Goal: Task Accomplishment & Management: Complete application form

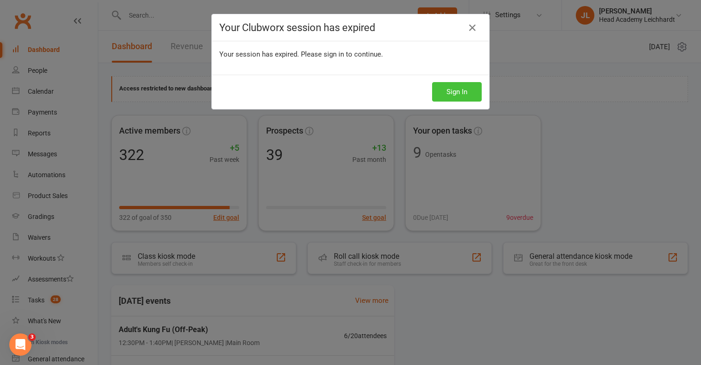
click at [462, 101] on button "Sign In" at bounding box center [457, 91] width 50 height 19
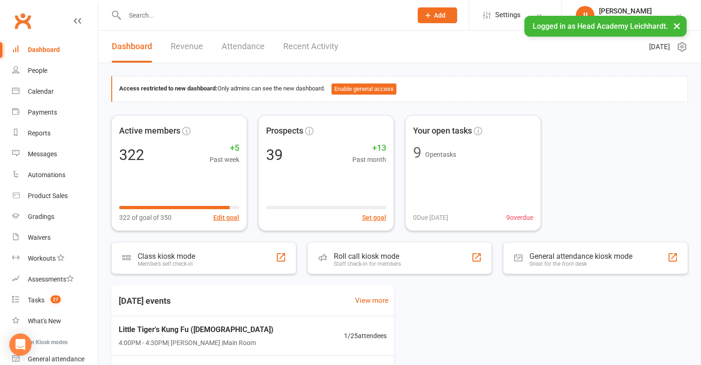
click at [250, 4] on div at bounding box center [258, 15] width 294 height 30
click at [248, 9] on input "text" at bounding box center [264, 15] width 284 height 13
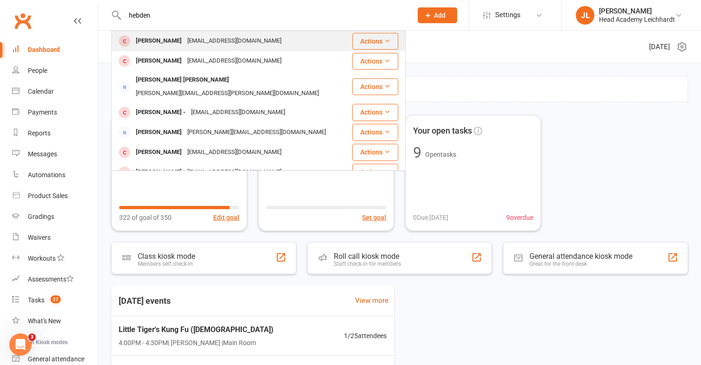
type input "hebden"
click at [225, 36] on div "[EMAIL_ADDRESS][DOMAIN_NAME]" at bounding box center [234, 40] width 100 height 13
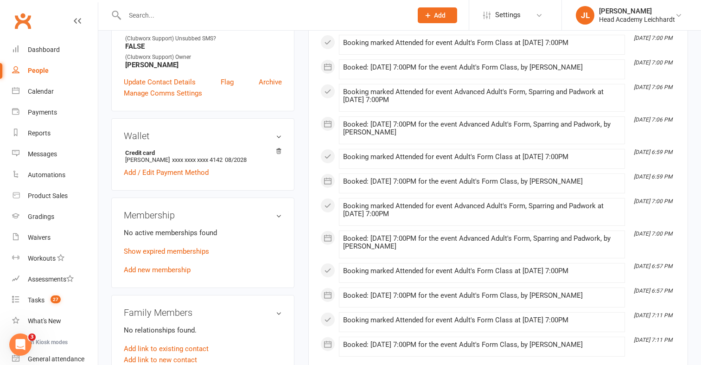
scroll to position [307, 0]
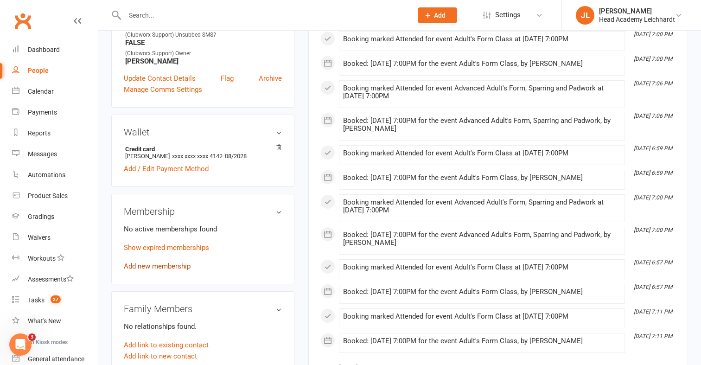
click at [157, 262] on link "Add new membership" at bounding box center [157, 266] width 67 height 8
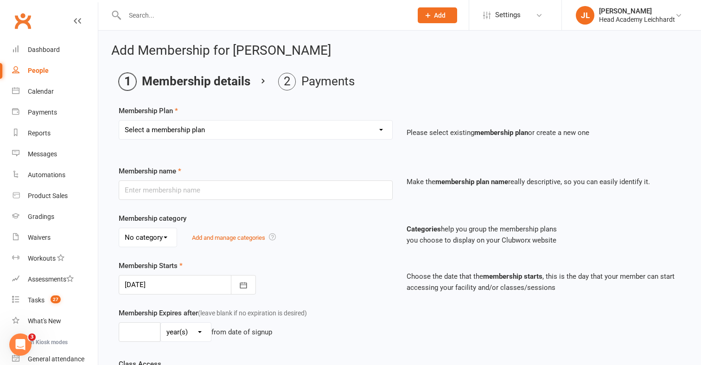
click at [342, 127] on select "Select a membership plan Create new Membership Plan 10 Class Pass Little Tigers…" at bounding box center [255, 130] width 273 height 19
select select "8"
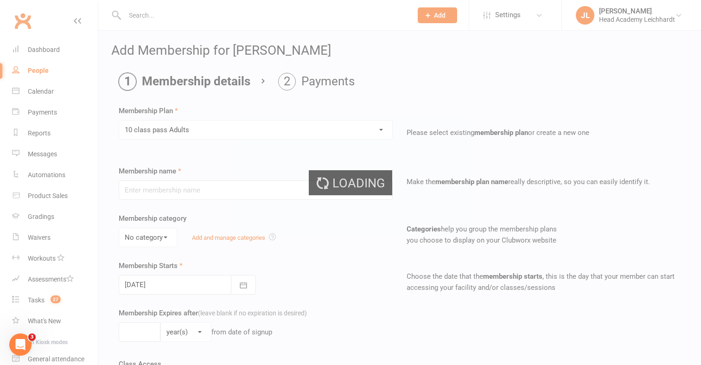
type input "10 class pass Adults"
select select "3"
type input "4"
select select "2"
type input "10"
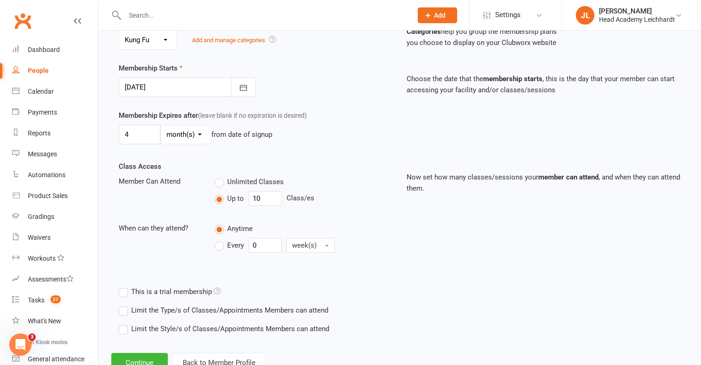
scroll to position [206, 0]
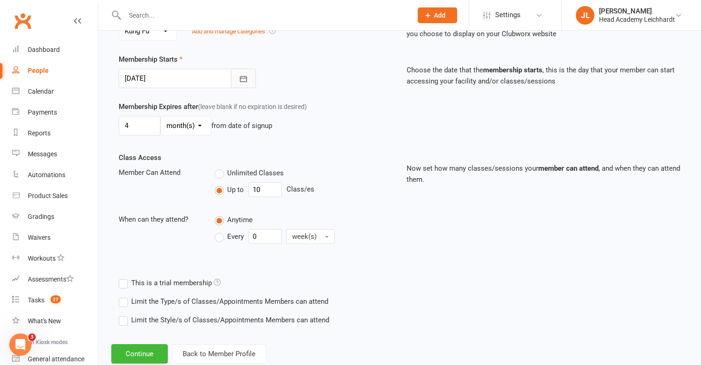
click at [242, 85] on button "button" at bounding box center [243, 78] width 25 height 19
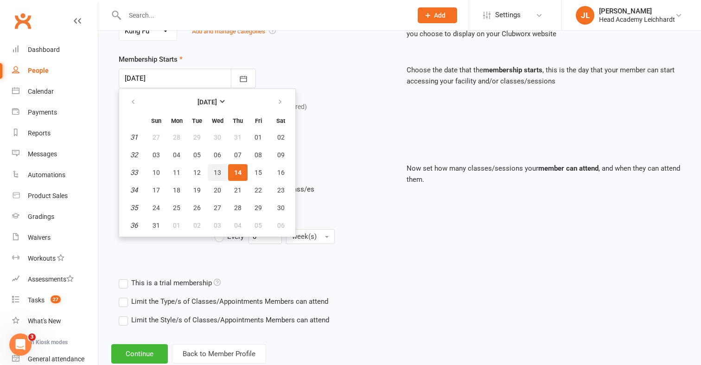
click at [212, 168] on button "13" at bounding box center [217, 172] width 19 height 17
type input "[DATE]"
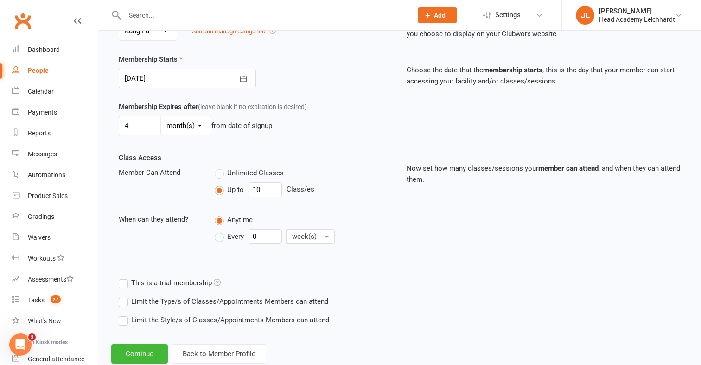
scroll to position [231, 0]
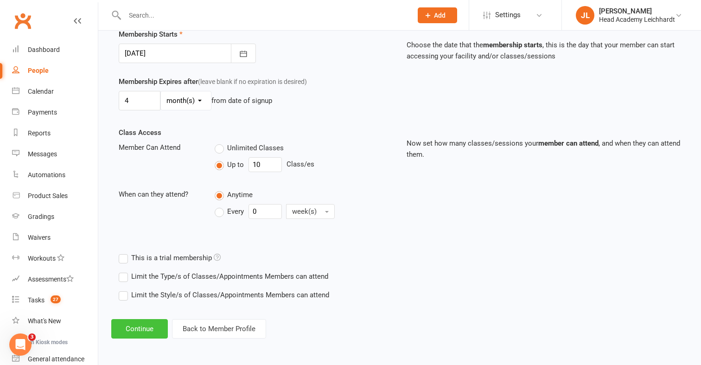
click at [134, 328] on button "Continue" at bounding box center [139, 328] width 57 height 19
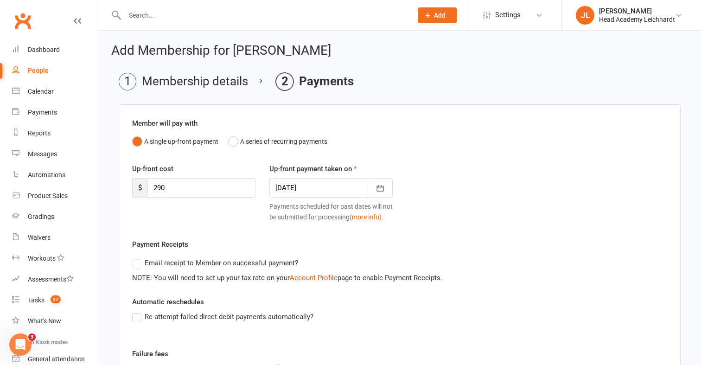
scroll to position [178, 0]
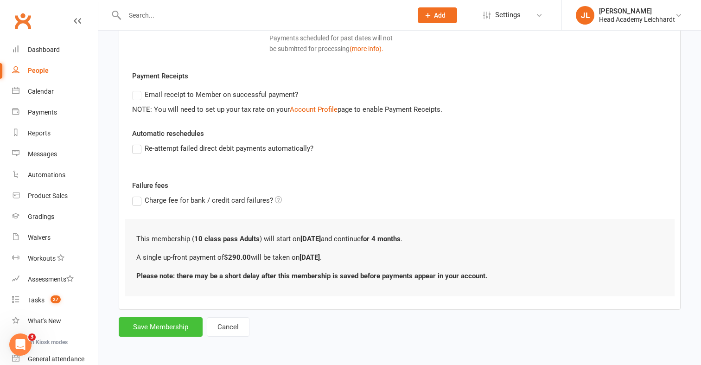
click at [143, 331] on button "Save Membership" at bounding box center [161, 326] width 84 height 19
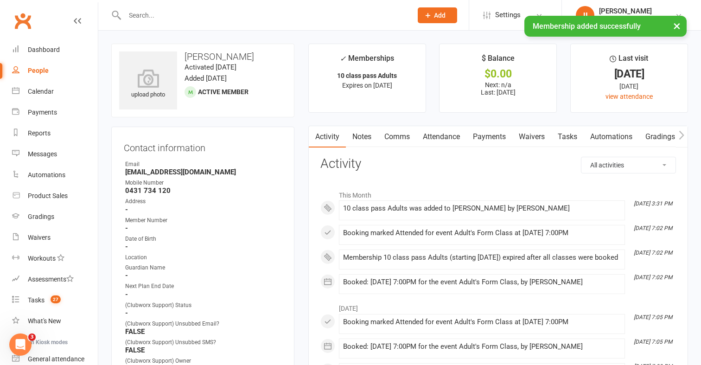
click at [485, 134] on link "Payments" at bounding box center [489, 136] width 46 height 21
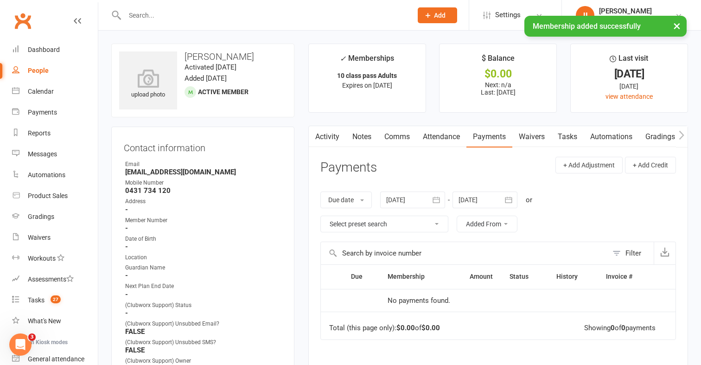
click at [424, 197] on div at bounding box center [412, 199] width 65 height 17
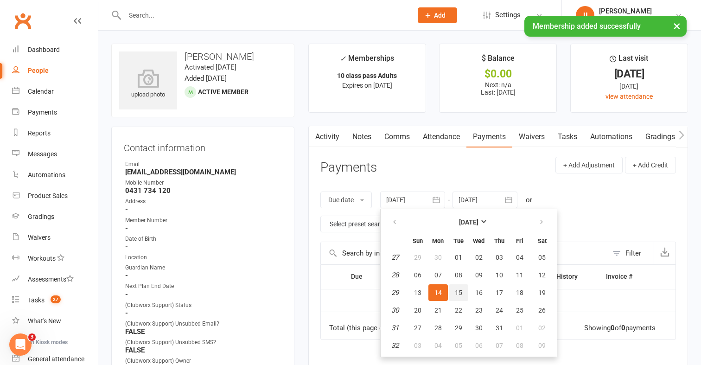
click at [451, 284] on button "15" at bounding box center [458, 292] width 19 height 17
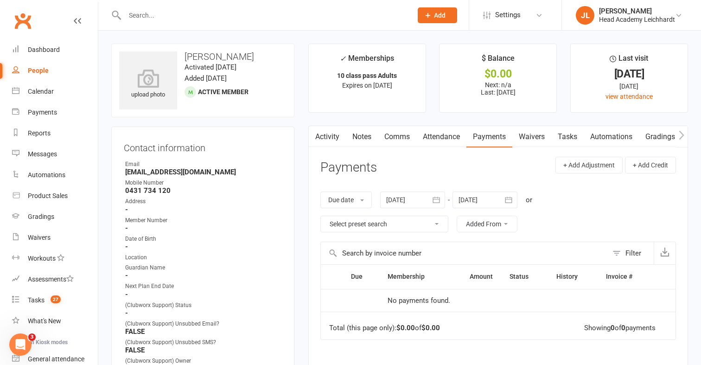
click at [432, 191] on div "Due date Due date Date paid Date failed Date settled [DATE] [DATE] Sun Mon Tue …" at bounding box center [498, 211] width 356 height 59
click at [430, 197] on button "button" at bounding box center [436, 199] width 17 height 17
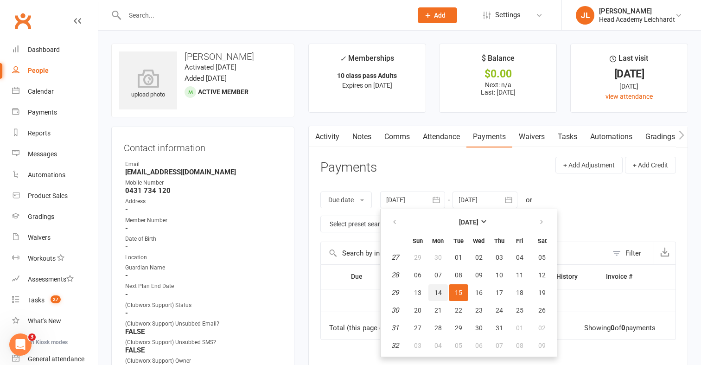
click at [441, 287] on button "14" at bounding box center [437, 292] width 19 height 17
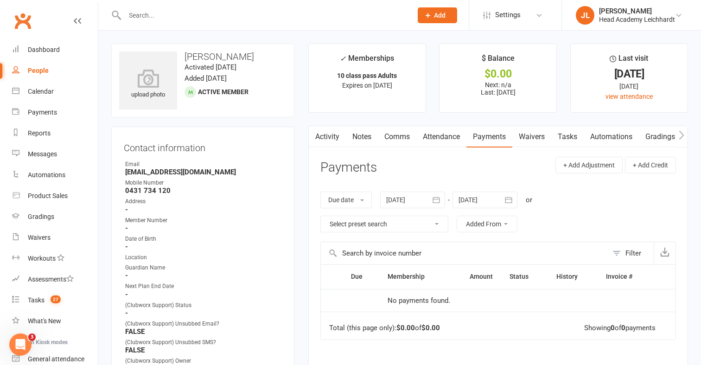
click at [433, 200] on icon "button" at bounding box center [436, 199] width 9 height 9
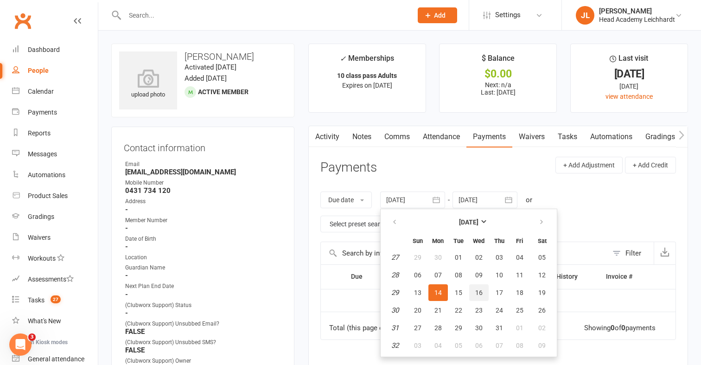
click at [473, 299] on button "16" at bounding box center [478, 292] width 19 height 17
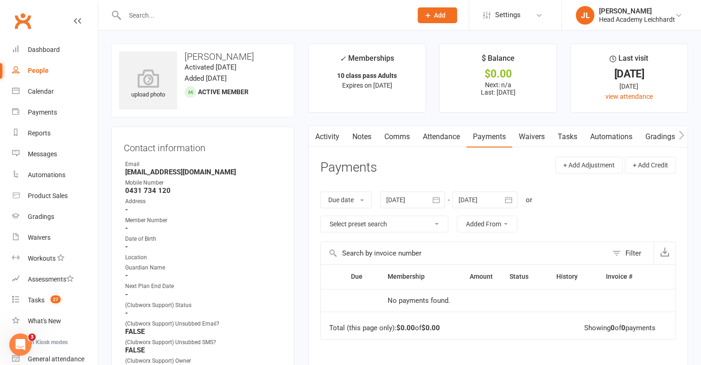
click at [433, 205] on button "button" at bounding box center [436, 199] width 17 height 17
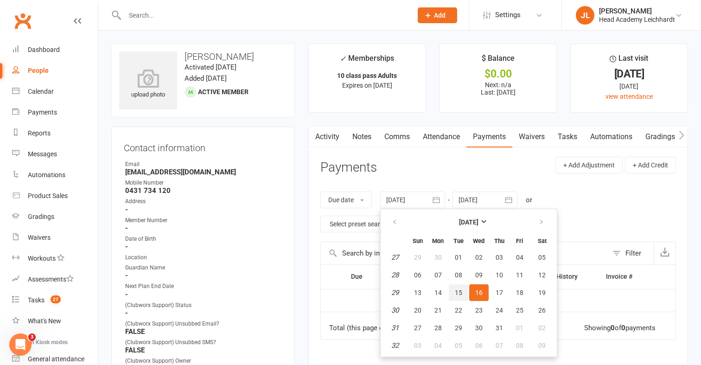
click at [457, 296] on button "15" at bounding box center [458, 292] width 19 height 17
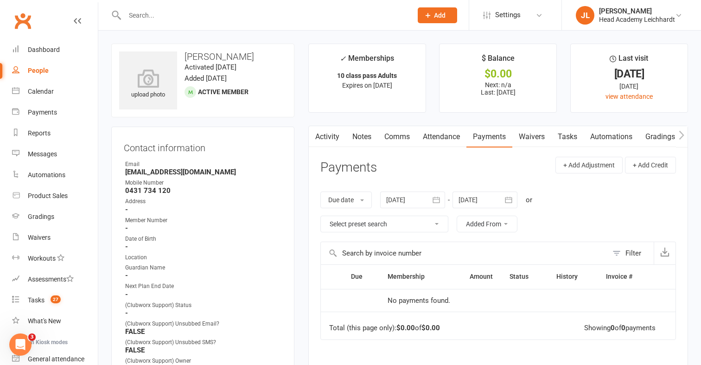
click at [418, 191] on div "Due date Due date Date paid Date failed Date settled [DATE] [DATE] Sun Mon Tue …" at bounding box center [498, 211] width 356 height 59
click at [416, 196] on div at bounding box center [412, 199] width 65 height 17
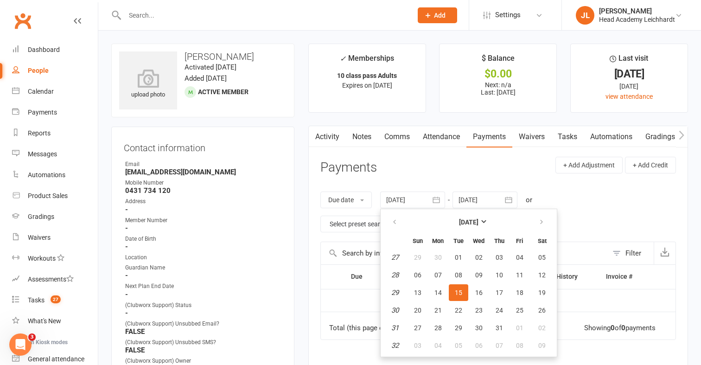
click at [435, 266] on table "[DATE] Sun Mon Tue Wed Thu Fri Sat 27 29 30 01 02 03 04 05 28 06 07 08 09 10 11…" at bounding box center [468, 283] width 172 height 144
click at [436, 271] on span "07" at bounding box center [437, 274] width 7 height 7
type input "[DATE]"
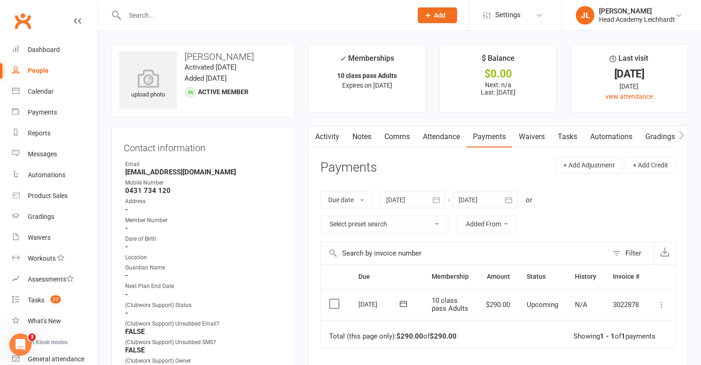
click at [660, 310] on td "Mark as Paid (Cash) Mark as Paid (POS) Mark as Paid (Other) Skip Apply credit M…" at bounding box center [662, 305] width 28 height 32
click at [661, 305] on icon at bounding box center [661, 304] width 9 height 9
click at [630, 354] on link "Mark as Paid (Other)" at bounding box center [621, 359] width 92 height 19
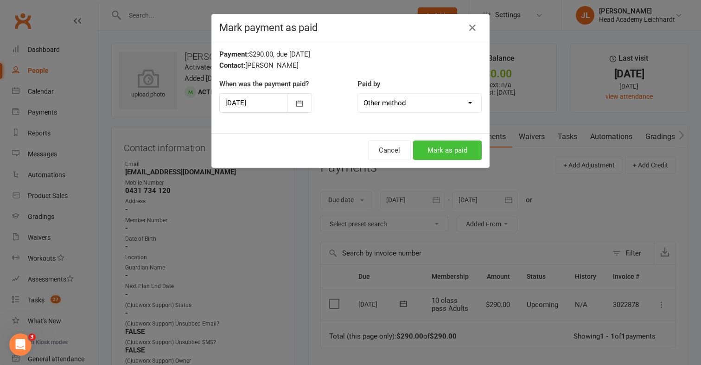
click at [469, 156] on button "Mark as paid" at bounding box center [447, 149] width 69 height 19
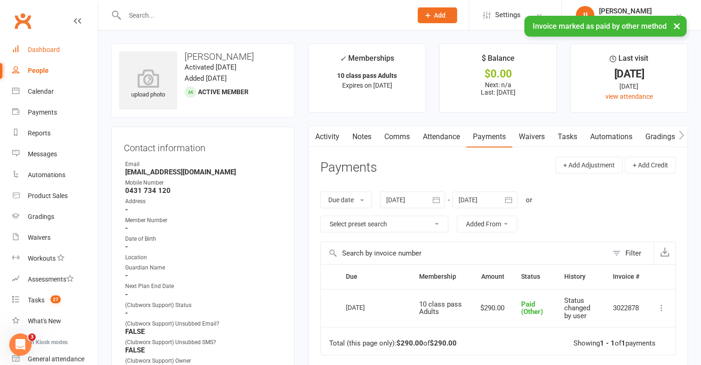
click at [72, 52] on link "Dashboard" at bounding box center [55, 49] width 86 height 21
